Goal: Book appointment/travel/reservation

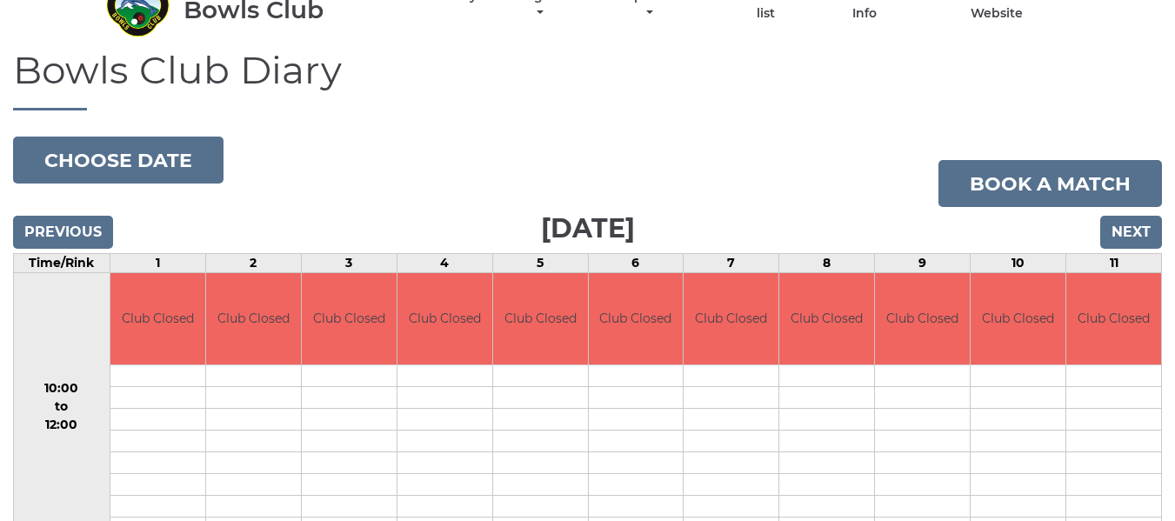
scroll to position [87, 0]
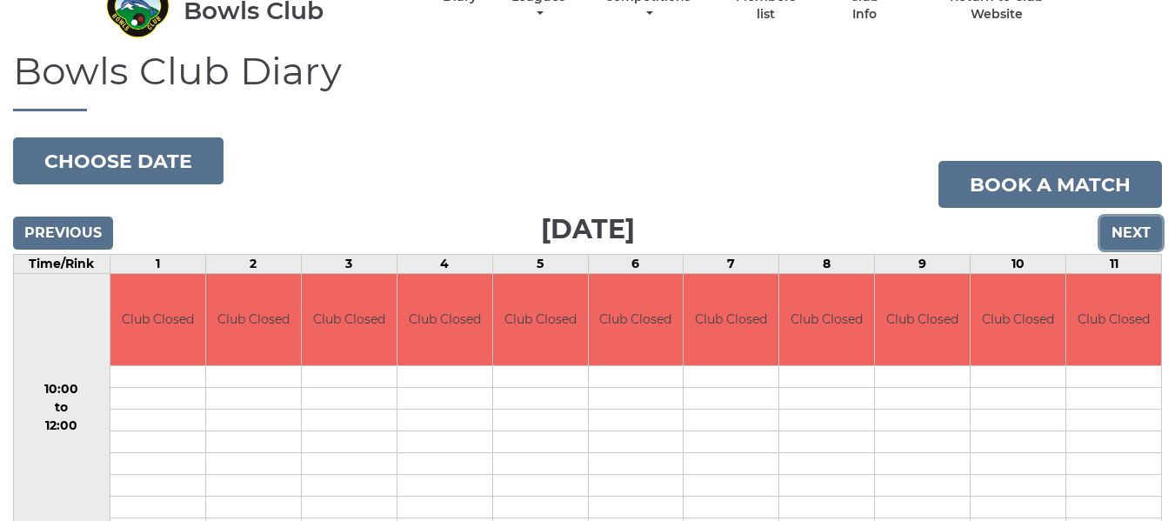
click at [1121, 234] on input "Next" at bounding box center [1131, 232] width 62 height 33
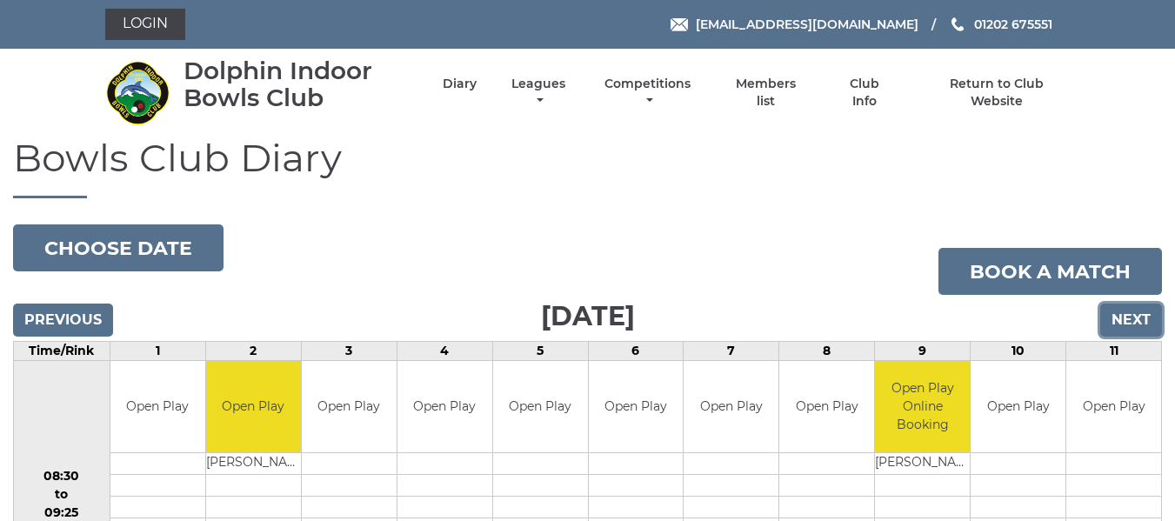
click at [1129, 320] on input "Next" at bounding box center [1131, 319] width 62 height 33
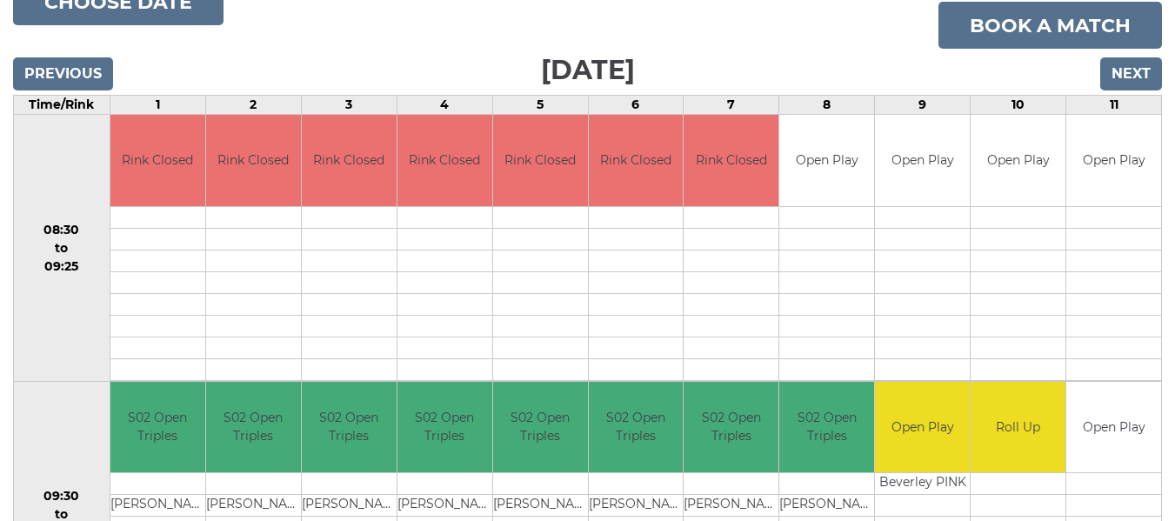
scroll to position [80, 0]
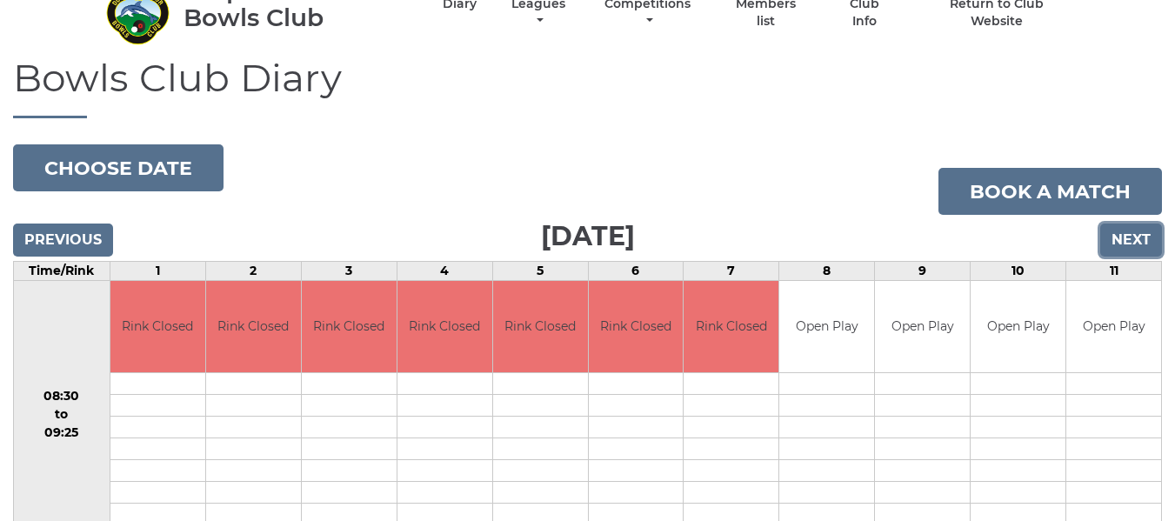
click at [1133, 231] on input "Next" at bounding box center [1131, 239] width 62 height 33
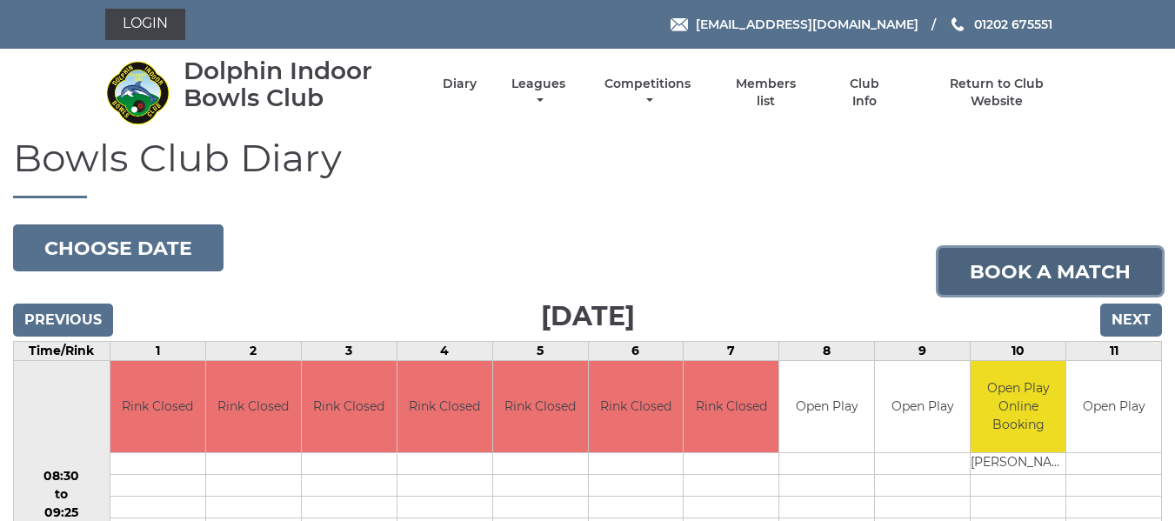
click at [1015, 277] on link "Book a match" at bounding box center [1049, 271] width 223 height 47
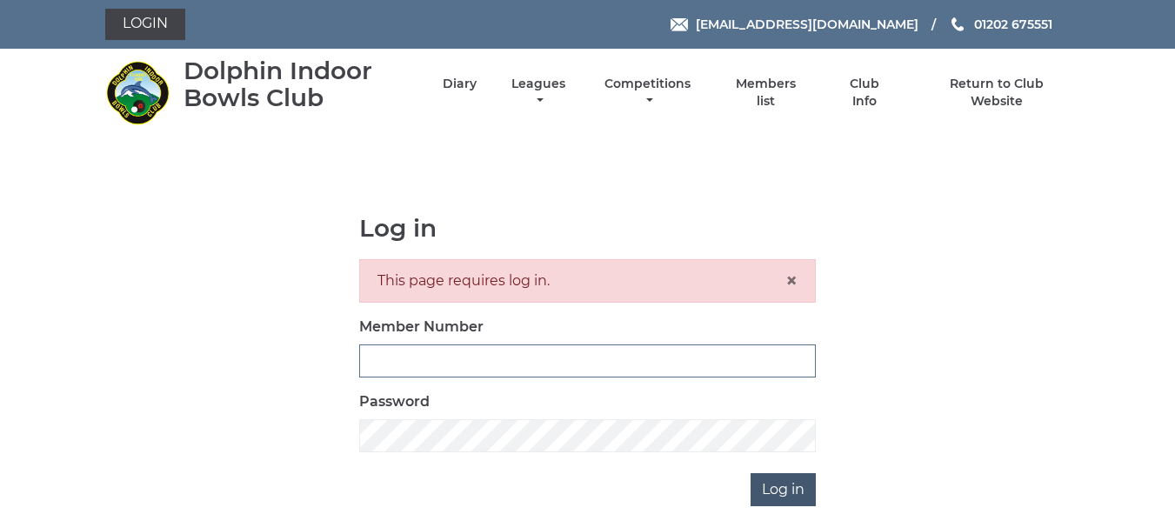
type input "2644"
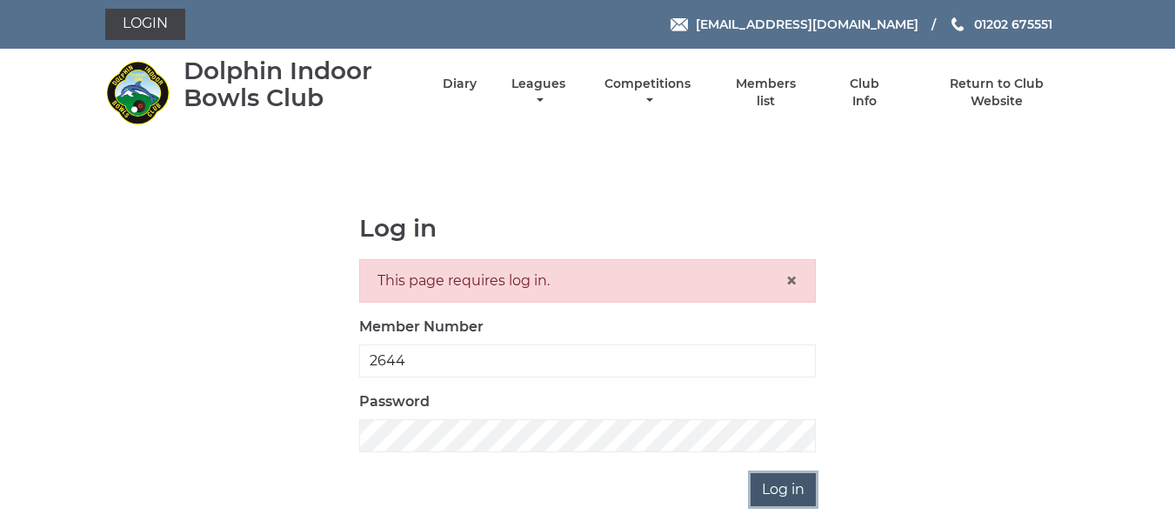
click at [808, 498] on input "Log in" at bounding box center [782, 489] width 65 height 33
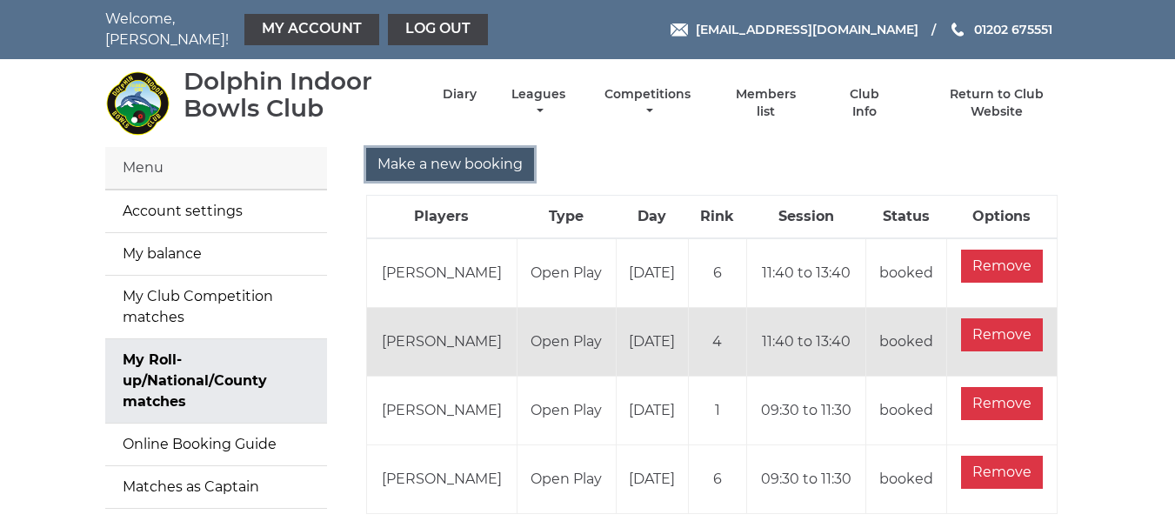
click at [450, 151] on input "Make a new booking" at bounding box center [450, 164] width 168 height 33
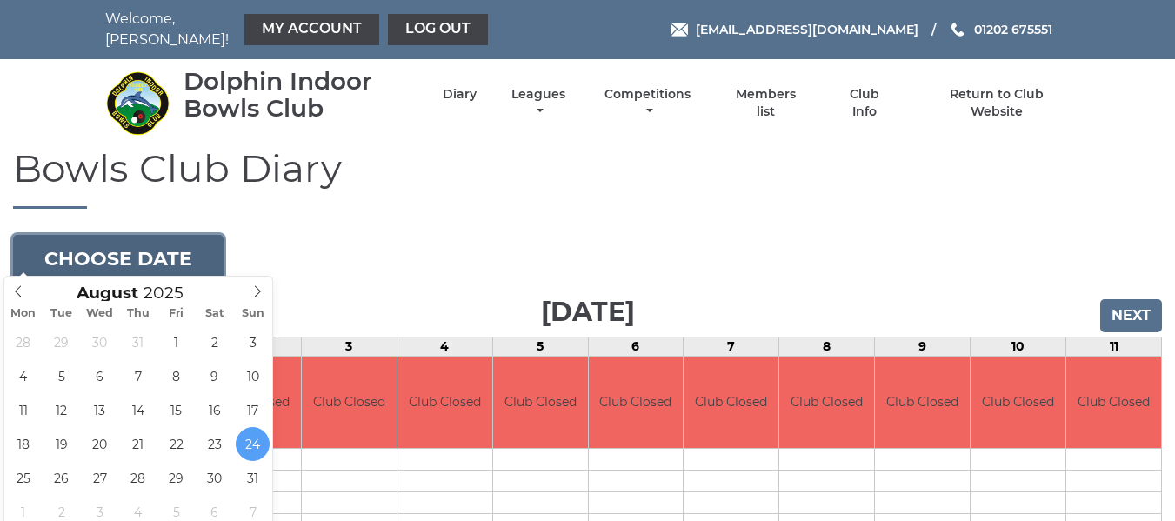
click at [165, 257] on button "Choose date" at bounding box center [118, 258] width 210 height 47
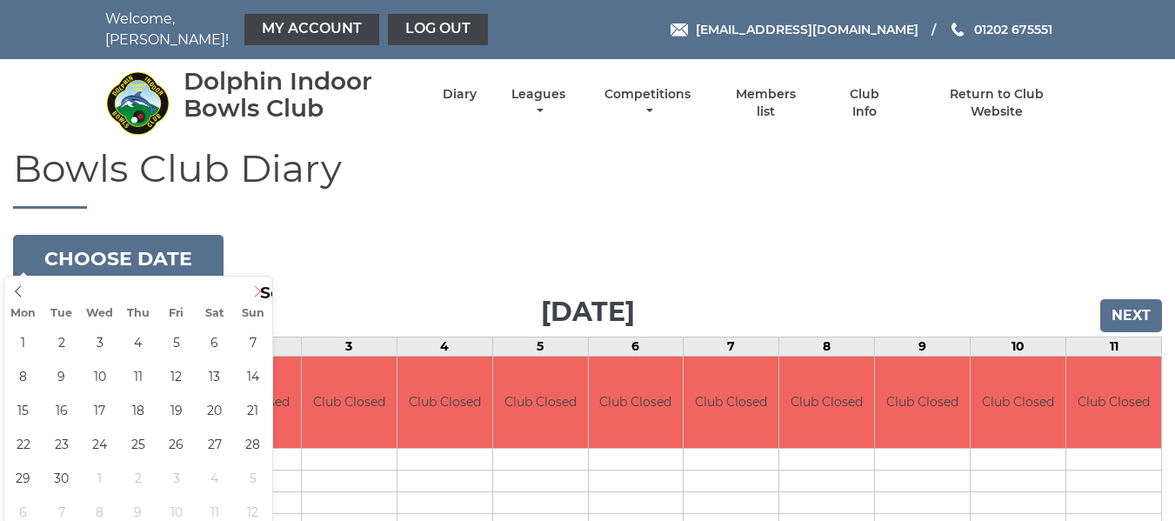
click at [258, 286] on icon at bounding box center [257, 291] width 12 height 12
type input "2025-09-10"
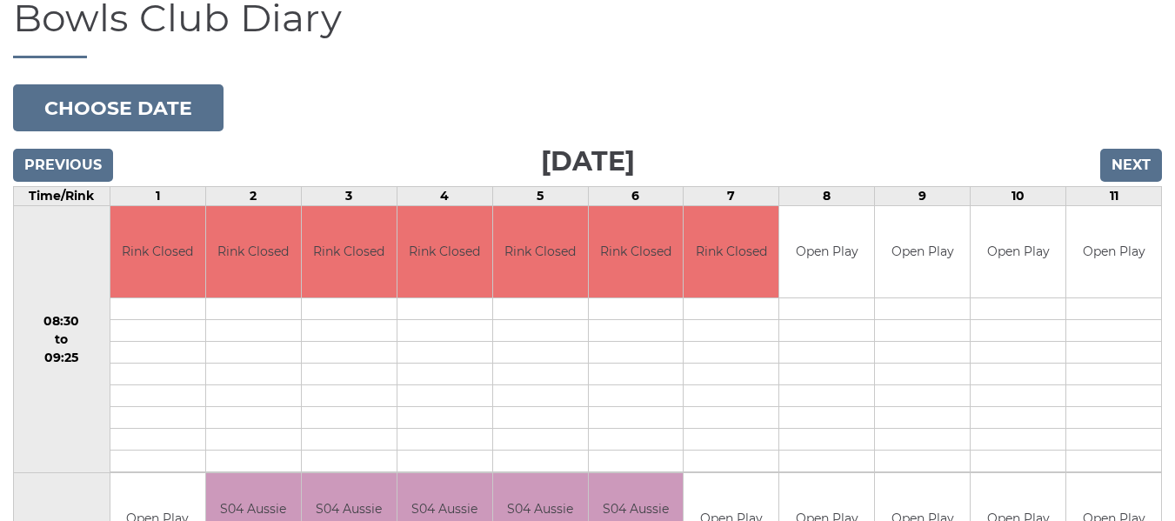
scroll to position [87, 0]
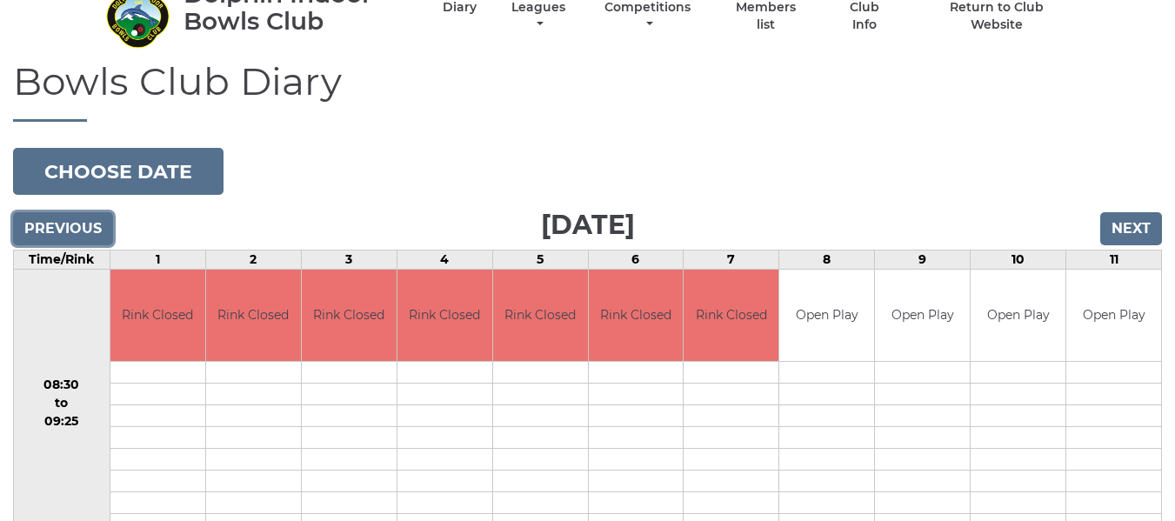
click at [79, 212] on input "Previous" at bounding box center [63, 228] width 100 height 33
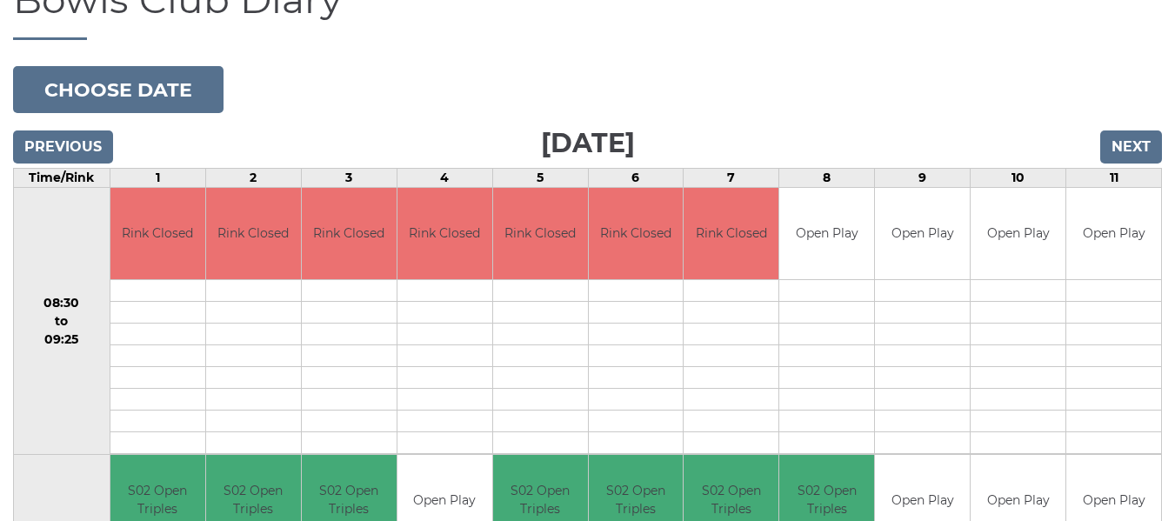
scroll to position [174, 0]
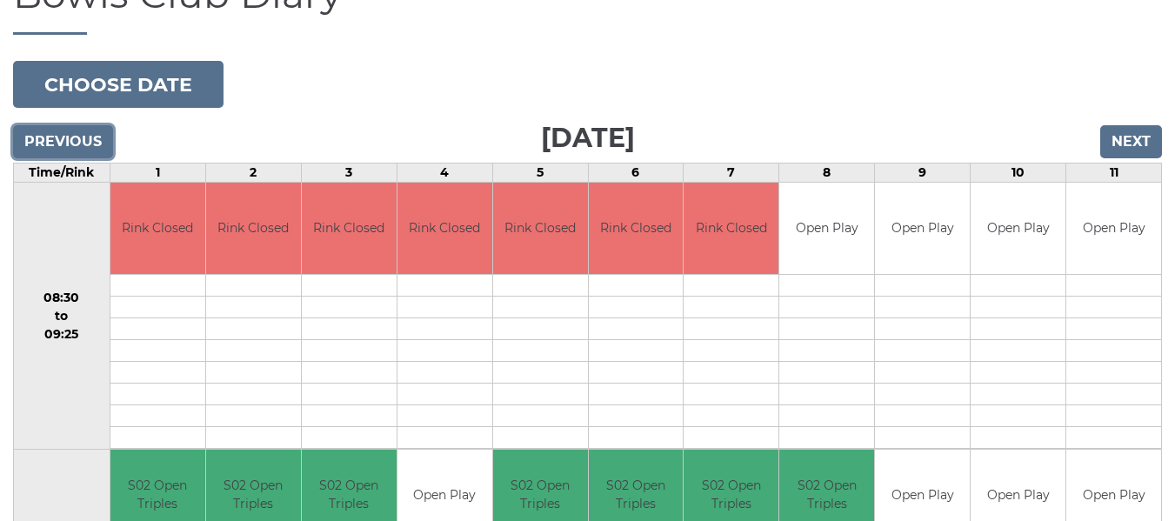
click at [93, 126] on input "Previous" at bounding box center [63, 141] width 100 height 33
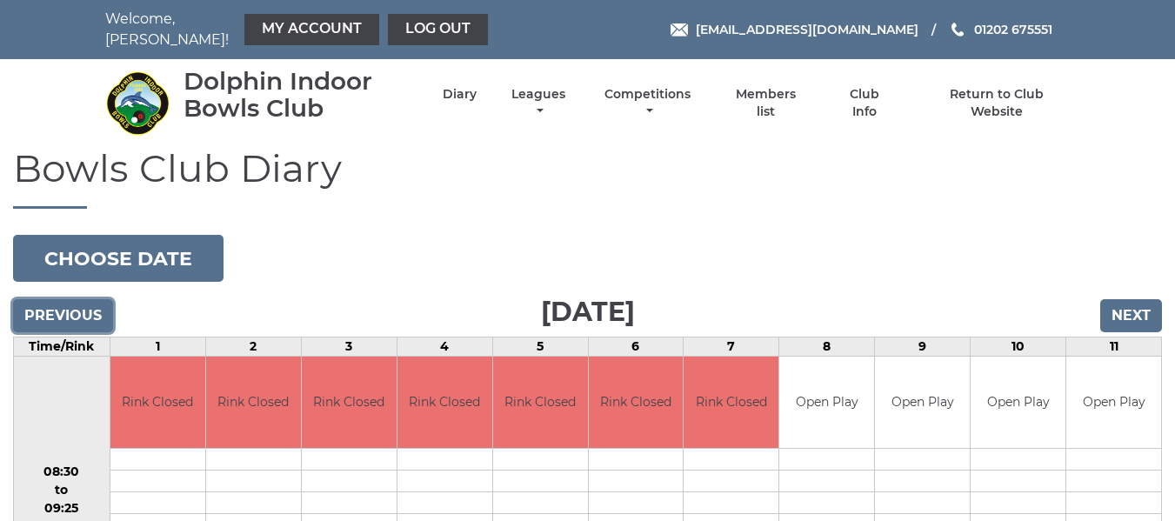
click at [58, 305] on input "Previous" at bounding box center [63, 315] width 100 height 33
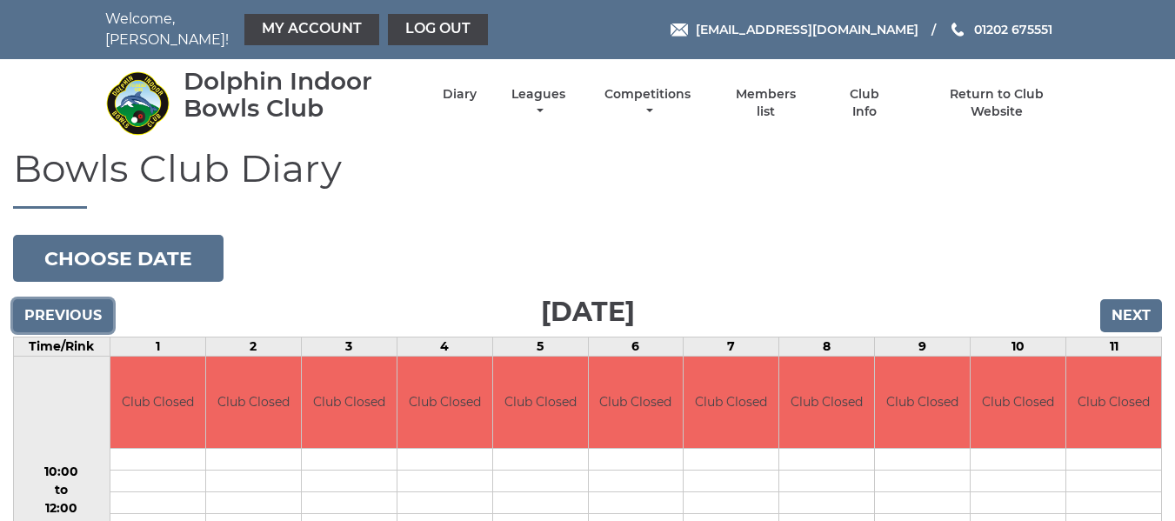
click at [58, 305] on input "Previous" at bounding box center [63, 315] width 100 height 33
